Goal: Information Seeking & Learning: Learn about a topic

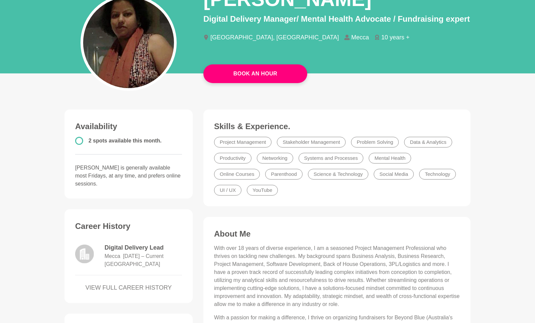
scroll to position [93, 0]
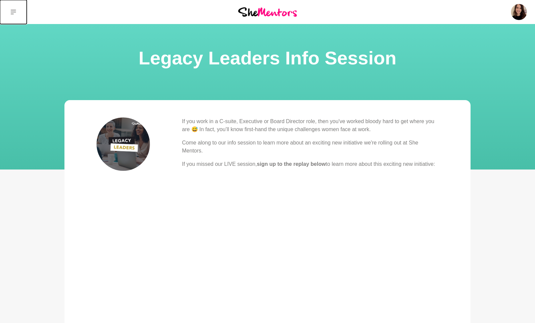
click at [15, 12] on icon at bounding box center [13, 12] width 5 height 5
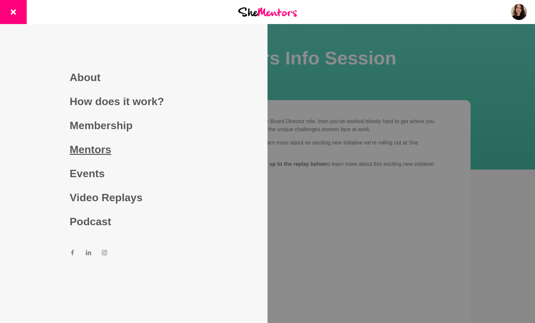
click at [105, 151] on link "Mentors" at bounding box center [134, 149] width 128 height 24
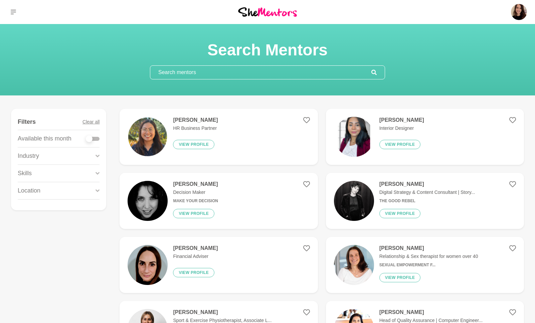
click at [92, 141] on div at bounding box center [92, 138] width 13 height 9
click at [94, 138] on div at bounding box center [92, 139] width 13 height 4
checkbox input "true"
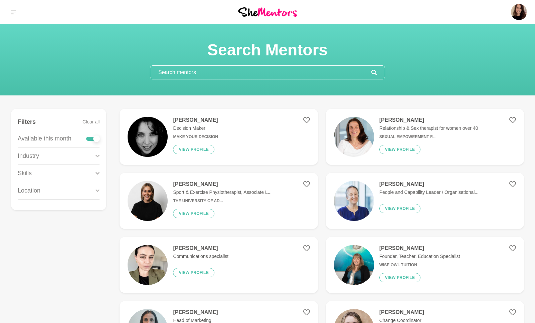
scroll to position [188, 0]
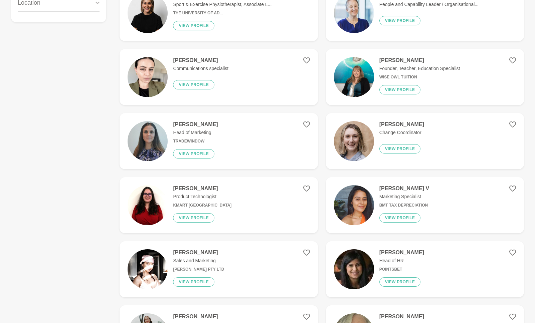
click at [150, 75] on img at bounding box center [147, 77] width 40 height 40
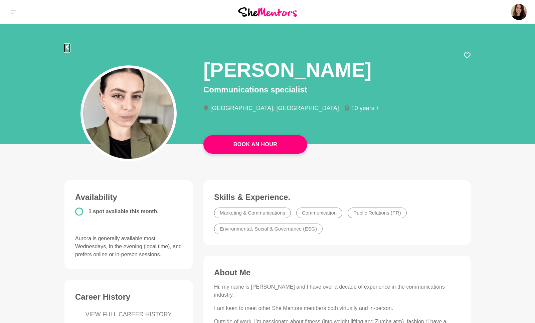
click at [67, 44] on icon at bounding box center [66, 46] width 5 height 5
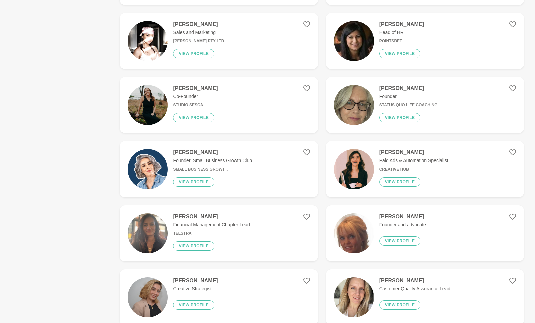
scroll to position [448, 0]
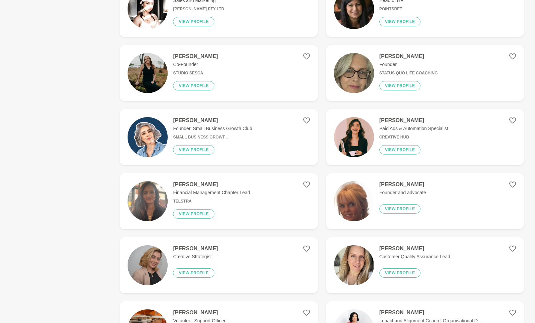
click at [155, 209] on img at bounding box center [147, 201] width 40 height 40
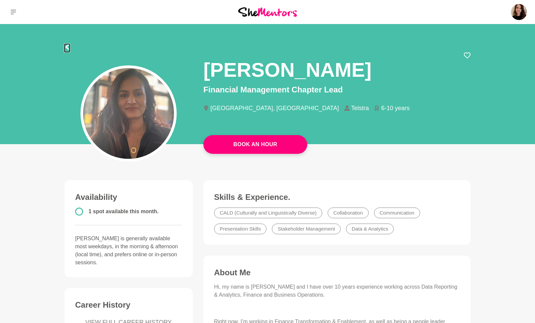
click at [69, 44] on icon at bounding box center [66, 46] width 5 height 5
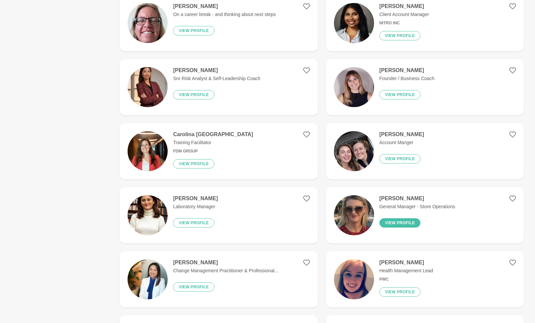
scroll to position [1170, 0]
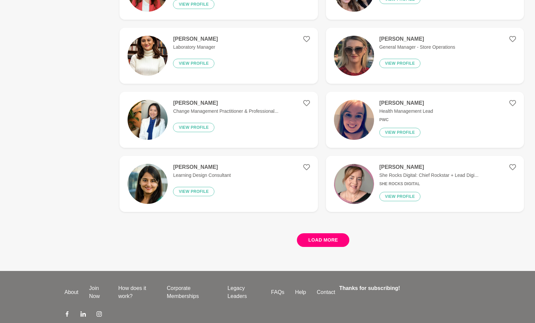
click at [317, 243] on button "Load more" at bounding box center [323, 240] width 52 height 14
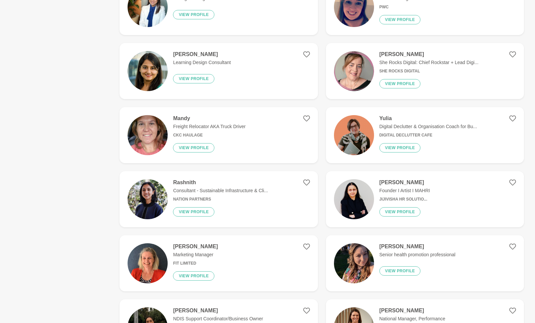
scroll to position [1383, 0]
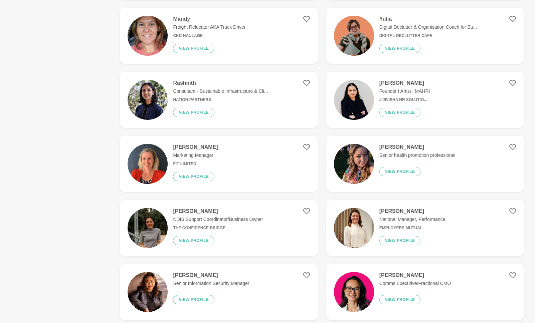
click at [186, 90] on p "Consultant - Sustainable Infrastructure & Cli..." at bounding box center [220, 91] width 95 height 7
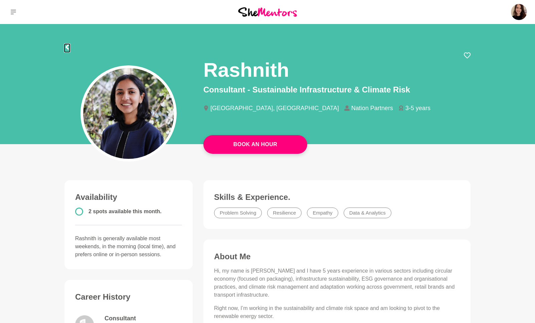
click at [66, 47] on icon at bounding box center [66, 46] width 3 height 5
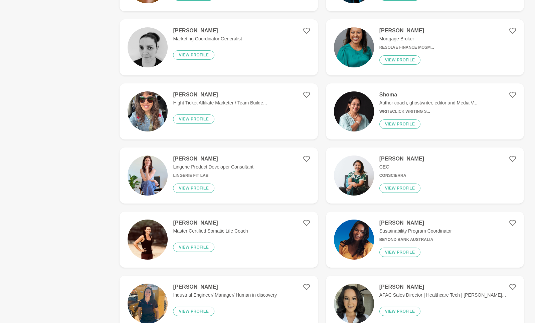
scroll to position [1091, 0]
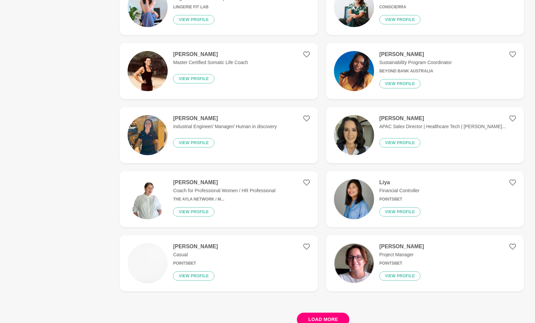
click at [330, 319] on button "Load more" at bounding box center [323, 320] width 52 height 14
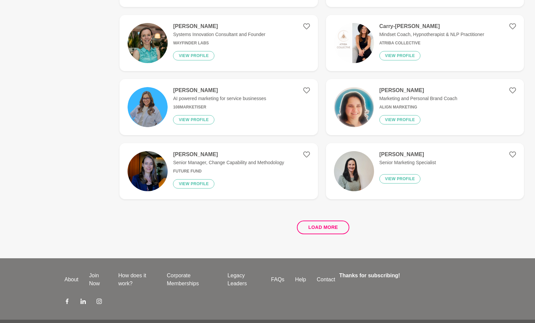
scroll to position [2488, 0]
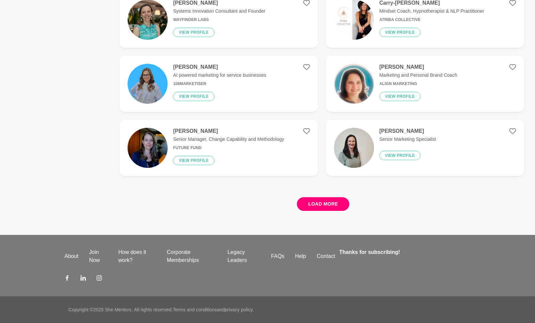
click at [326, 198] on button "Load more" at bounding box center [323, 204] width 52 height 14
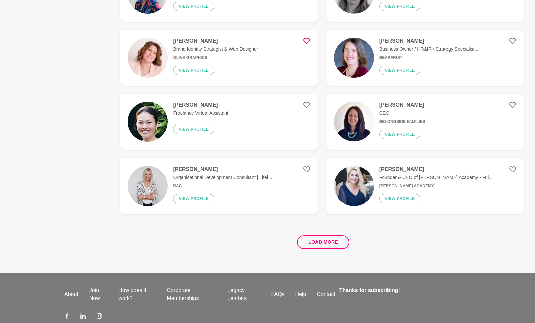
scroll to position [3769, 0]
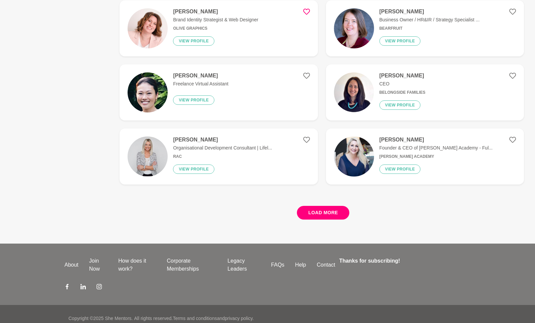
click at [334, 206] on button "Load more" at bounding box center [323, 213] width 52 height 14
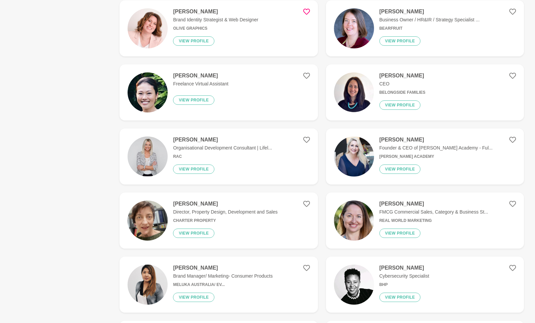
click at [160, 142] on img at bounding box center [147, 156] width 40 height 40
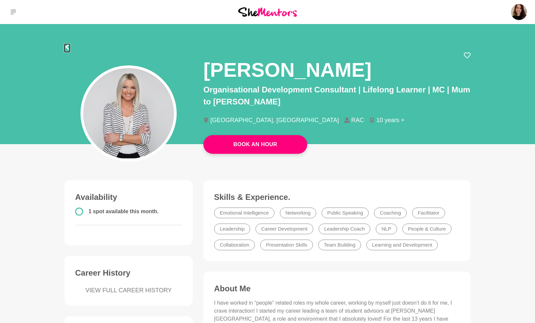
click at [68, 46] on icon at bounding box center [66, 46] width 5 height 5
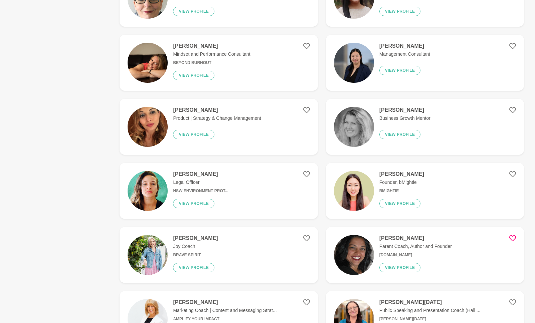
scroll to position [903, 0]
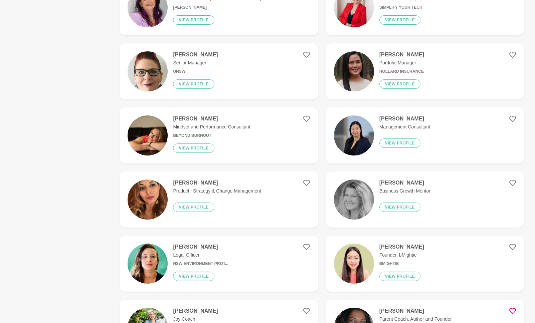
click at [172, 61] on div "[PERSON_NAME] Senior Manager UNSW View profile" at bounding box center [193, 71] width 50 height 40
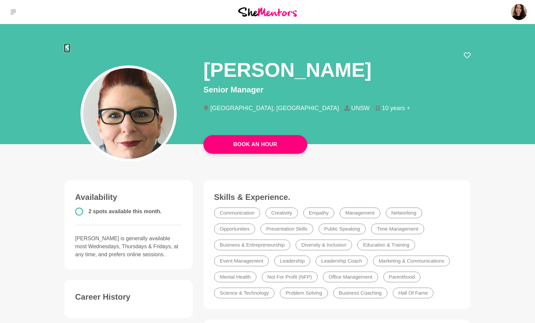
click at [66, 46] on icon at bounding box center [66, 46] width 3 height 5
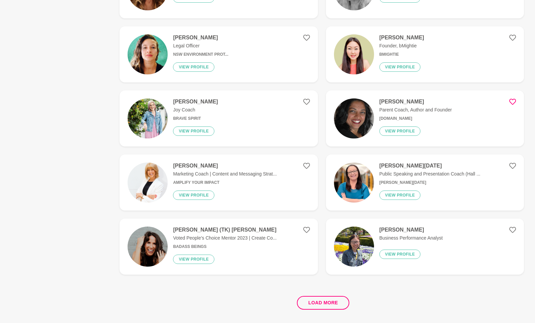
scroll to position [1206, 0]
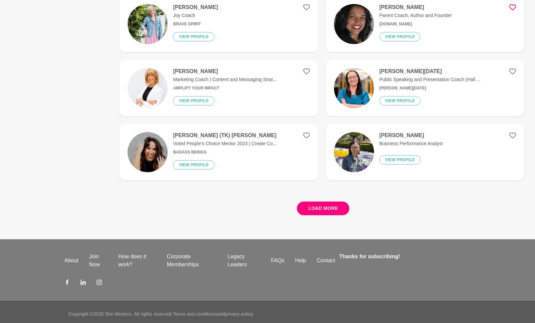
click at [334, 206] on button "Load more" at bounding box center [323, 209] width 52 height 14
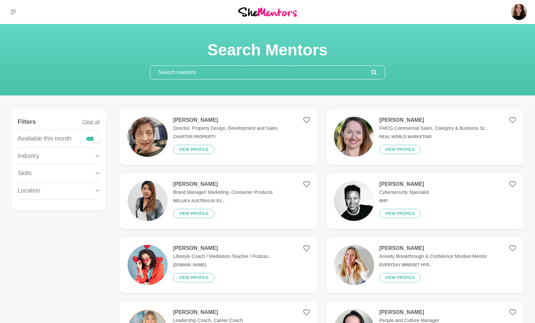
click at [93, 139] on div at bounding box center [96, 138] width 7 height 7
checkbox input "false"
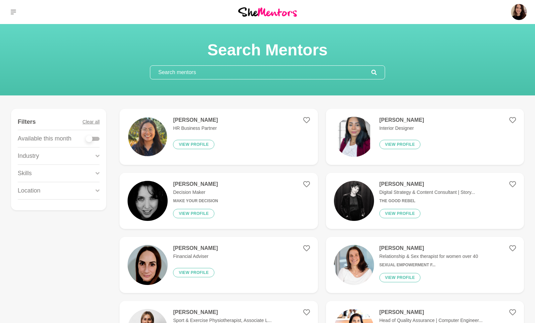
click at [207, 74] on input "text" at bounding box center [260, 72] width 221 height 13
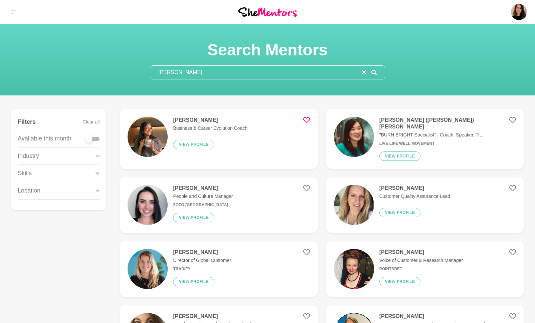
type input "[PERSON_NAME]"
click at [146, 129] on img at bounding box center [147, 137] width 40 height 40
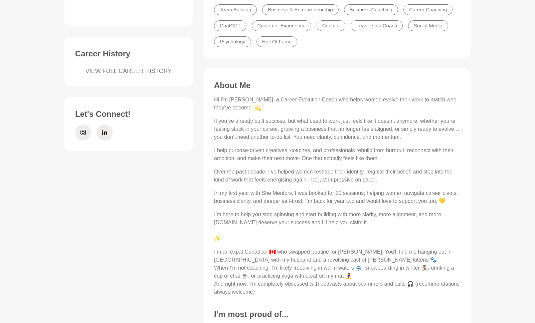
scroll to position [236, 0]
